Goal: Task Accomplishment & Management: Use online tool/utility

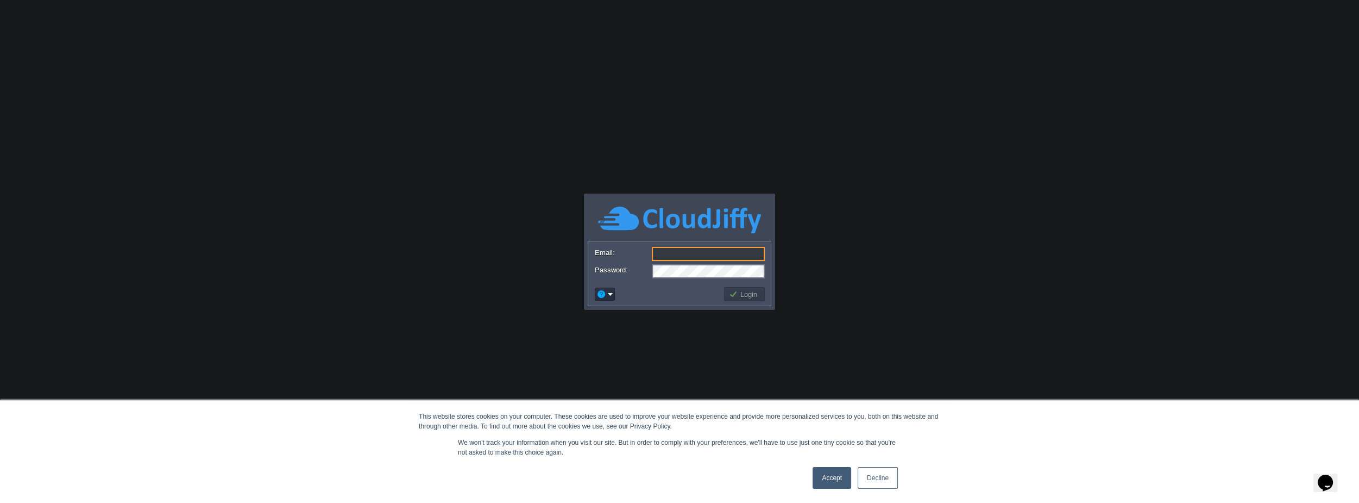
type input "[EMAIL_ADDRESS][DOMAIN_NAME]"
click at [740, 293] on button "Login" at bounding box center [745, 294] width 32 height 10
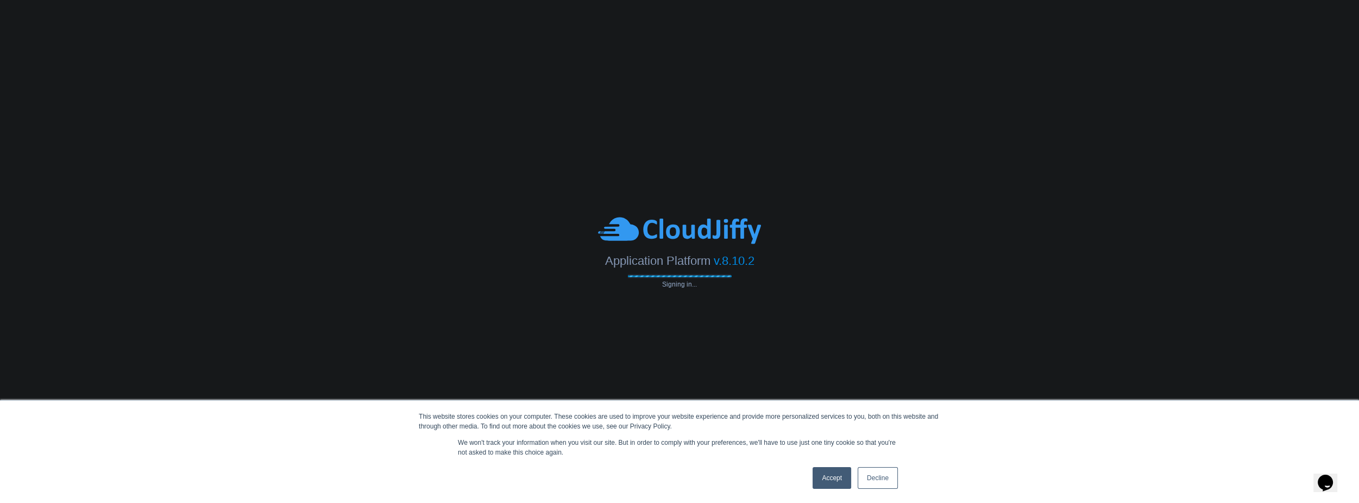
click at [827, 479] on link "Accept" at bounding box center [832, 478] width 39 height 22
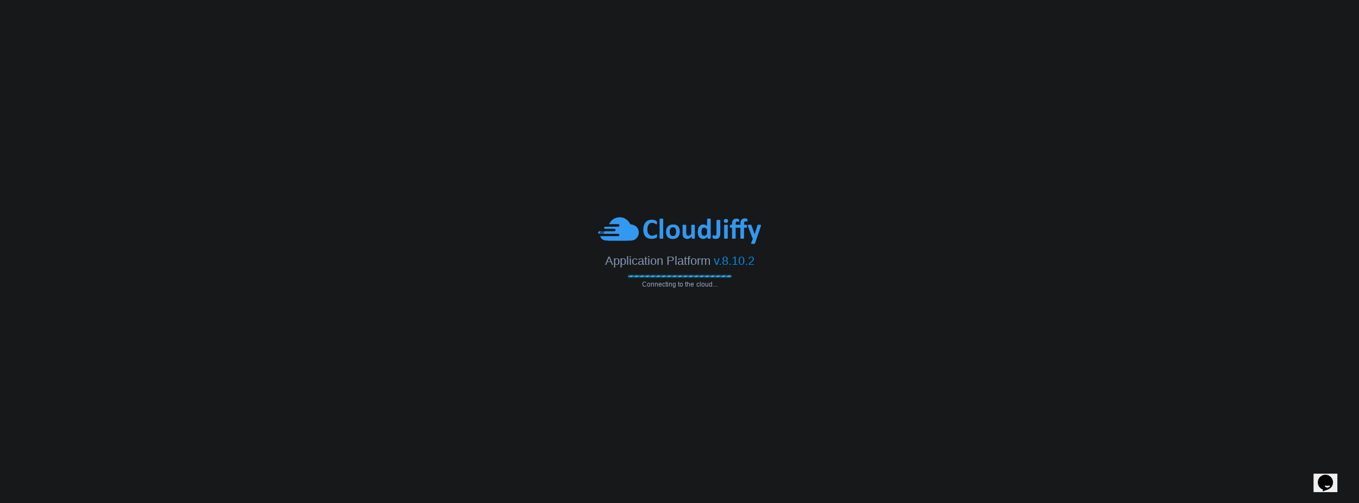
drag, startPoint x: 902, startPoint y: 233, endPoint x: 885, endPoint y: 238, distance: 17.9
click at [902, 232] on div at bounding box center [679, 230] width 1359 height 30
drag, startPoint x: 642, startPoint y: 279, endPoint x: 733, endPoint y: 280, distance: 91.3
click at [733, 280] on div "Application Platform v.8.10.2 Connecting to the cloud..." at bounding box center [679, 251] width 1359 height 72
click at [720, 263] on span "v.8.10.2" at bounding box center [734, 260] width 41 height 14
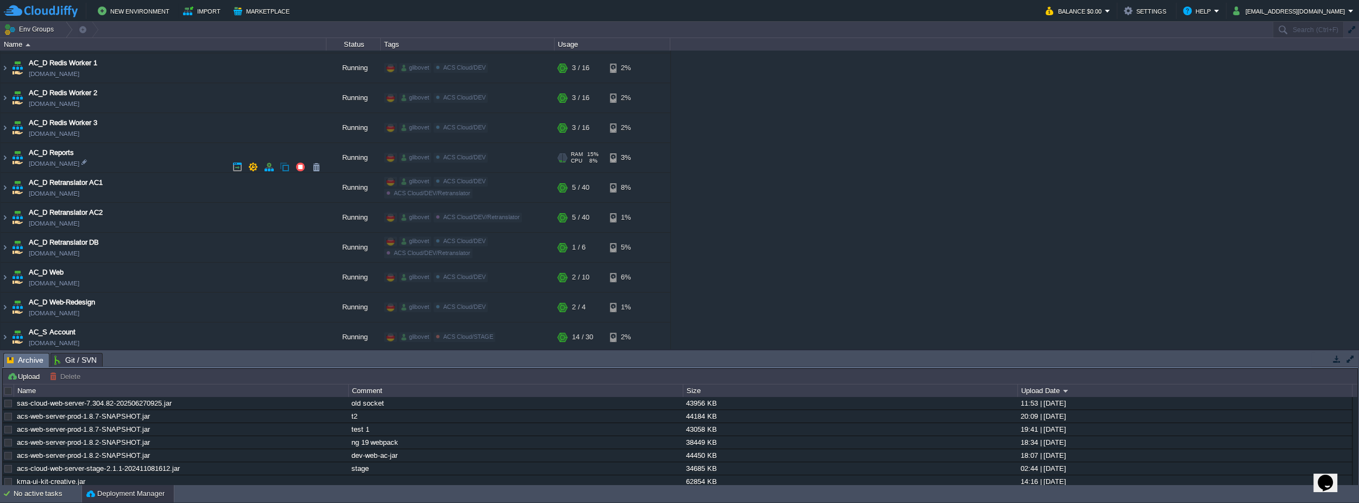
scroll to position [494, 0]
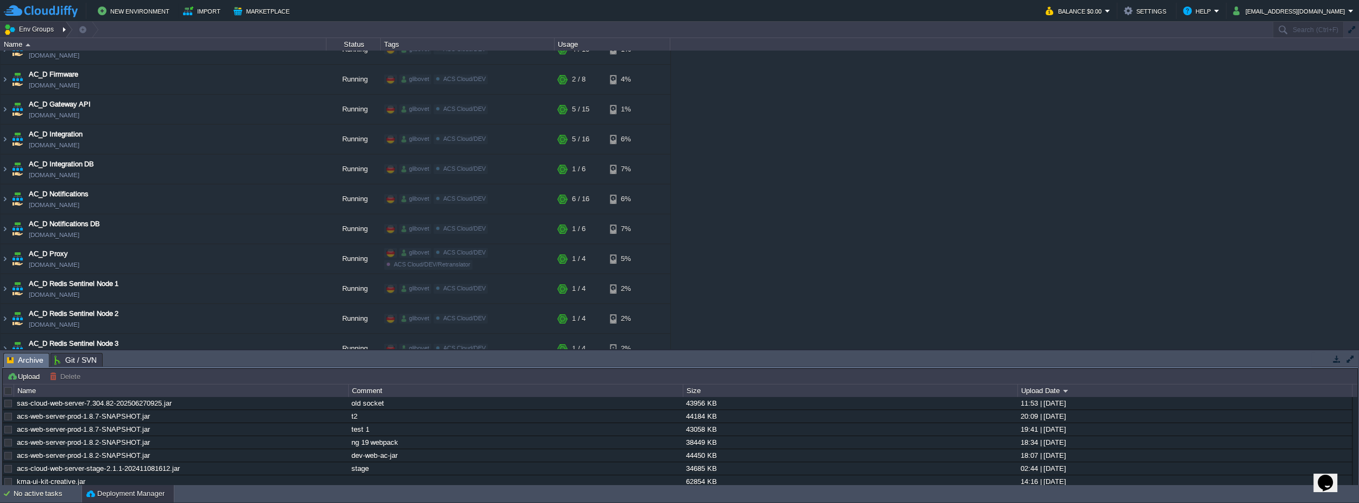
click at [43, 29] on button "Env Groups" at bounding box center [31, 29] width 54 height 15
click at [730, 15] on td "New Environment Import Marketplace" at bounding box center [518, 11] width 1029 height 16
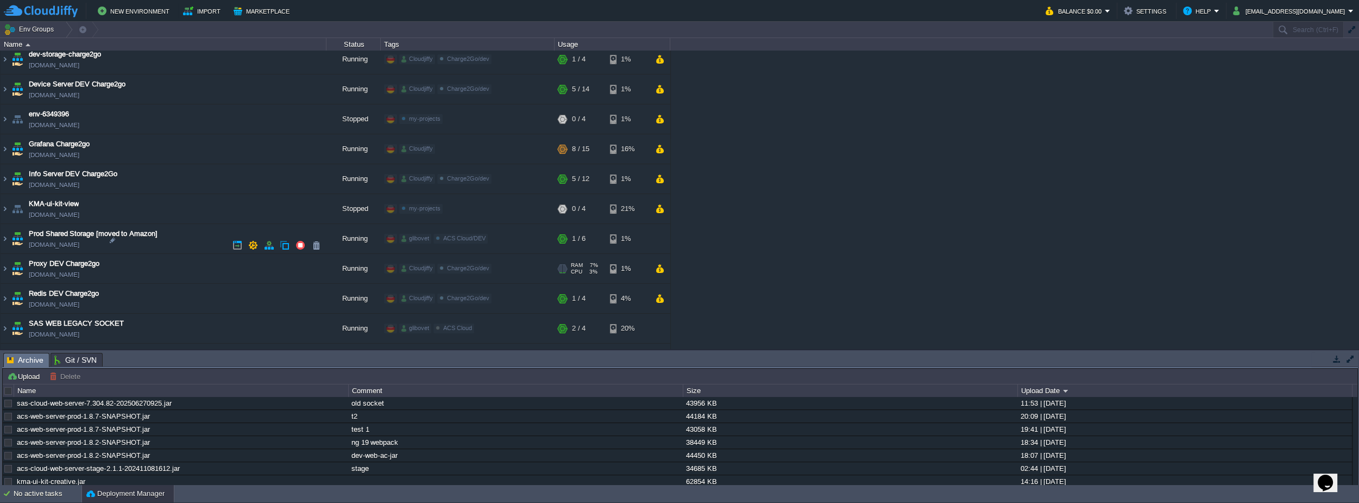
scroll to position [2092, 0]
